Goal: Task Accomplishment & Management: Manage account settings

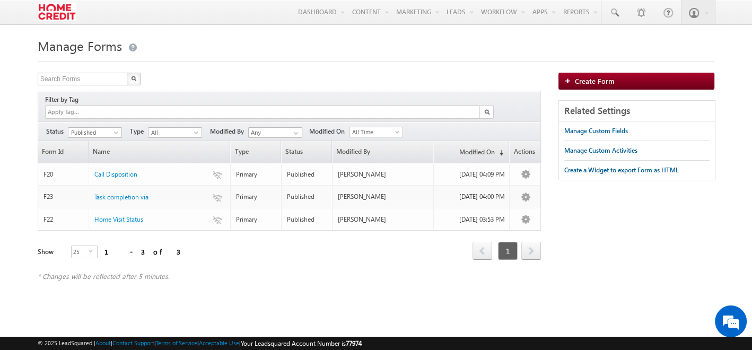
click at [383, 59] on div at bounding box center [376, 58] width 676 height 7
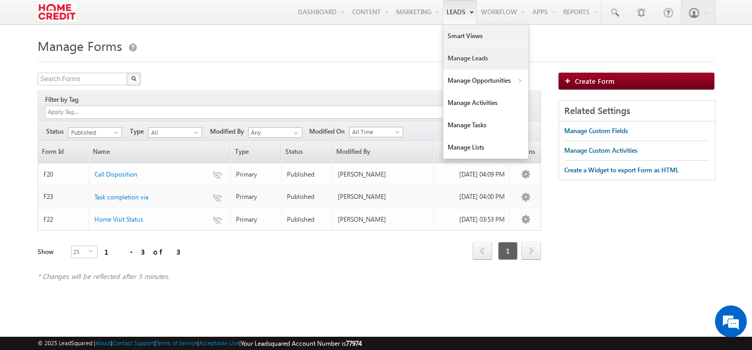
click at [456, 49] on link "Manage Leads" at bounding box center [485, 58] width 85 height 22
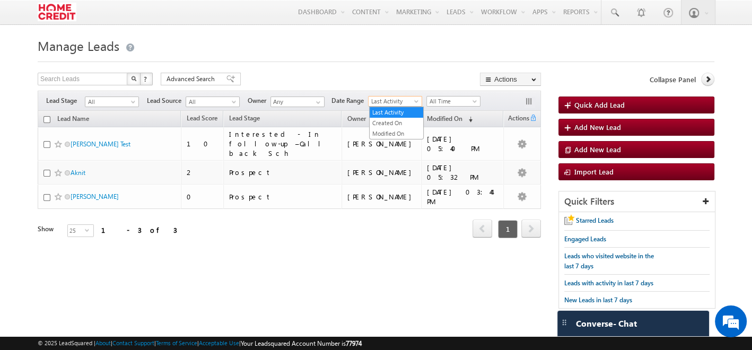
click at [406, 103] on span "Last Activity" at bounding box center [393, 101] width 50 height 10
click at [376, 121] on link "Created On" at bounding box center [397, 123] width 54 height 10
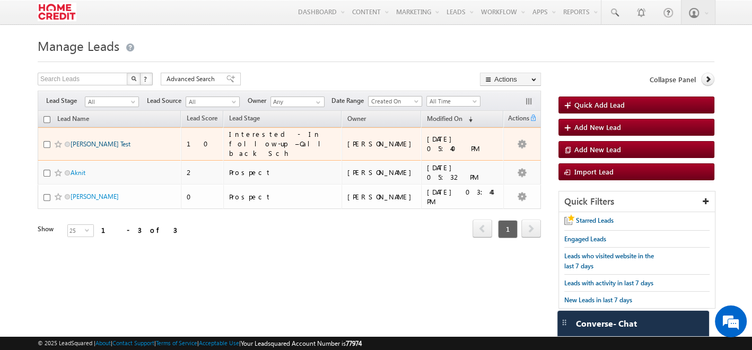
click at [95, 140] on link "[PERSON_NAME] Test" at bounding box center [101, 144] width 60 height 8
